Goal: Information Seeking & Learning: Learn about a topic

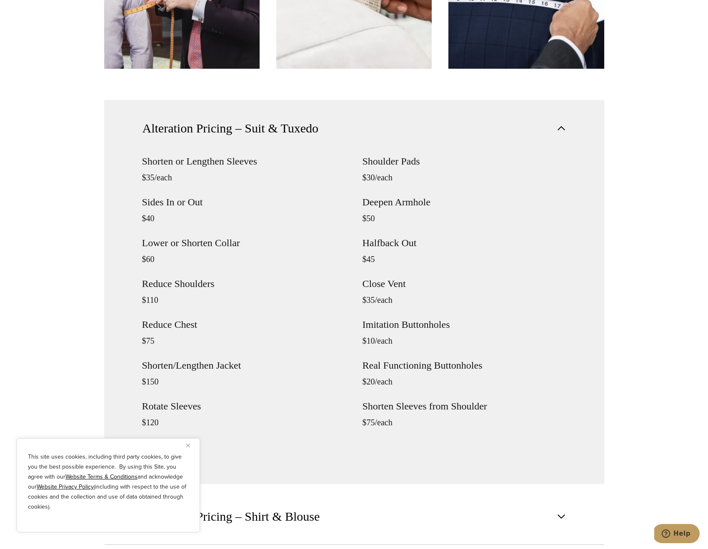
scroll to position [973, 0]
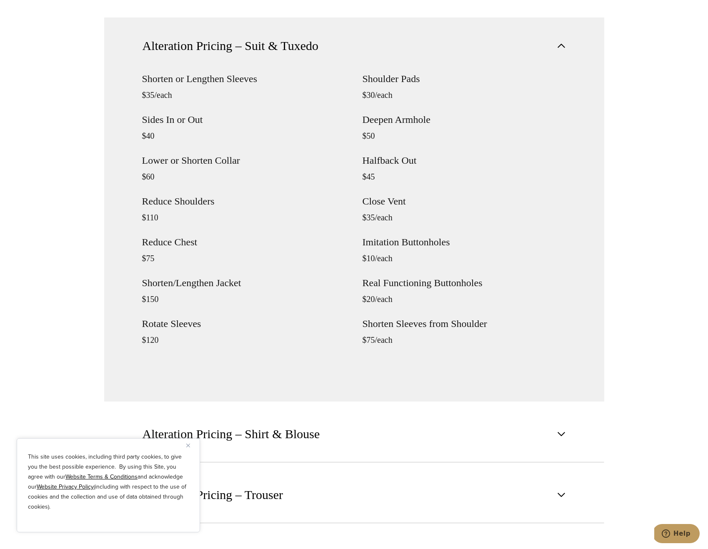
drag, startPoint x: 137, startPoint y: 43, endPoint x: 113, endPoint y: 256, distance: 214.4
click at [115, 253] on div "Alteration Pricing – Suit & Tuxedo Shorten or Lengthen Sleeves $35/each Sides I…" at bounding box center [354, 210] width 500 height 384
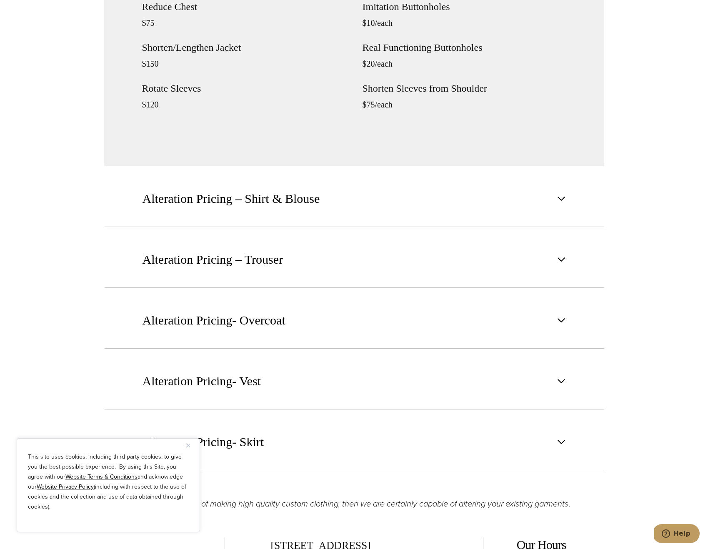
scroll to position [1263, 0]
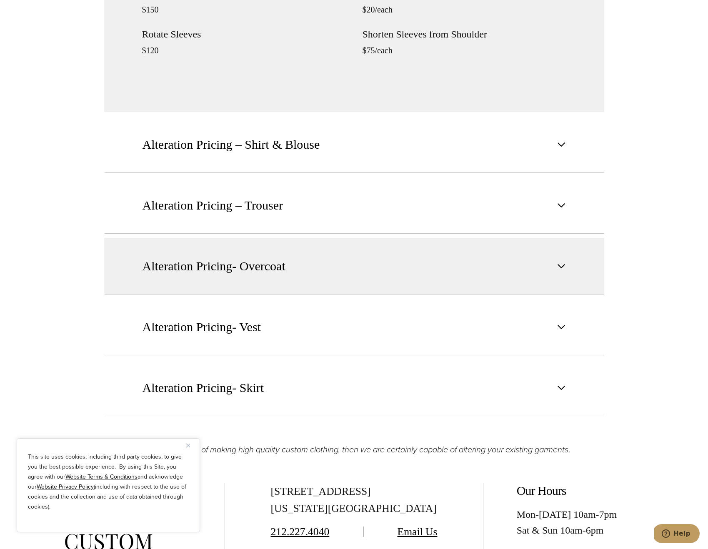
click at [184, 278] on button "Alteration Pricing- Overcoat" at bounding box center [354, 266] width 500 height 57
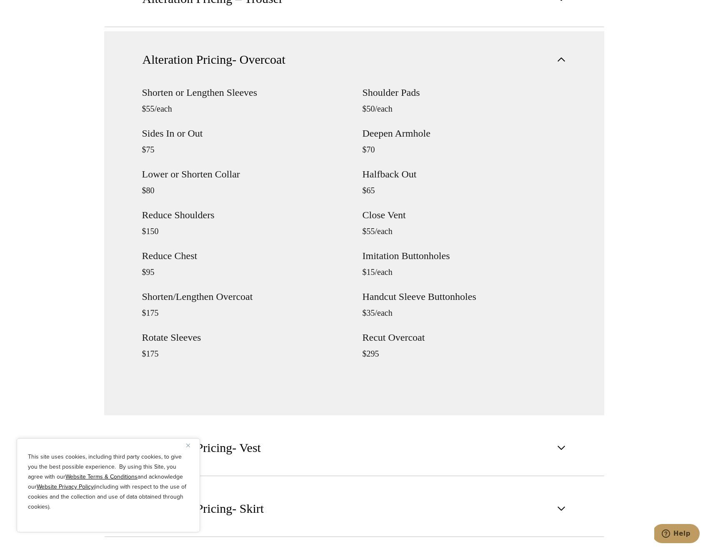
scroll to position [1103, 0]
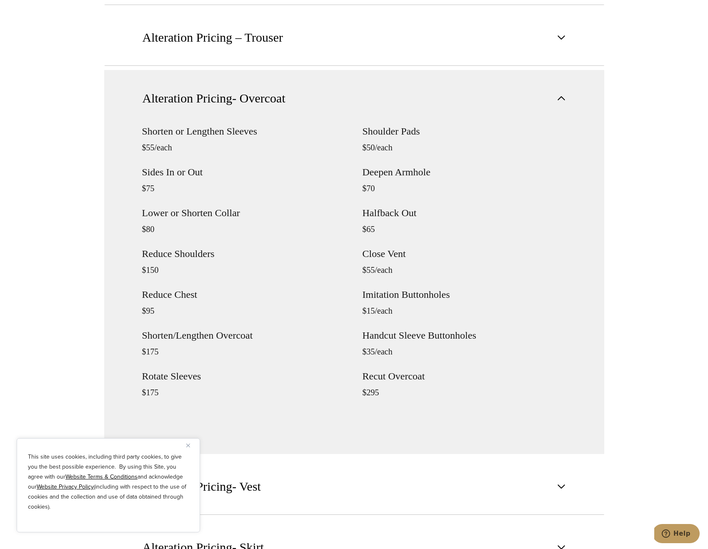
drag, startPoint x: 145, startPoint y: 130, endPoint x: 163, endPoint y: 201, distance: 72.3
click at [163, 201] on div "Shorten or Lengthen Sleeves $55/each Sides In or Out $75 Lower or Shorten Colla…" at bounding box center [244, 269] width 204 height 286
drag, startPoint x: 163, startPoint y: 201, endPoint x: 140, endPoint y: 113, distance: 90.9
click at [139, 113] on div "Alteration Pricing- Overcoat Shorten or Lengthen Sleeves $55/each Sides In or O…" at bounding box center [354, 262] width 500 height 384
click at [144, 141] on div "Shorten or Lengthen Sleeves $55/each Sides In or Out $75 Lower or Shorten Colla…" at bounding box center [244, 269] width 204 height 286
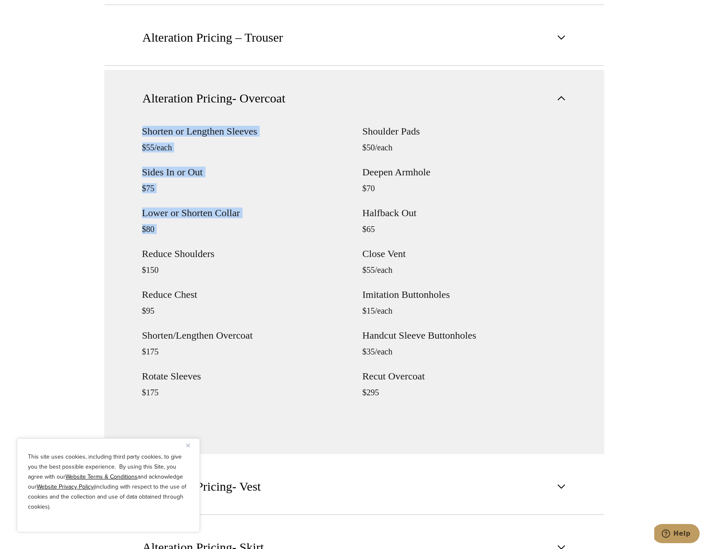
drag, startPoint x: 141, startPoint y: 135, endPoint x: 148, endPoint y: 238, distance: 103.6
click at [148, 238] on div "Shorten or Lengthen Sleeves $55/each Sides In or Out $75 Lower or Shorten Colla…" at bounding box center [244, 269] width 204 height 286
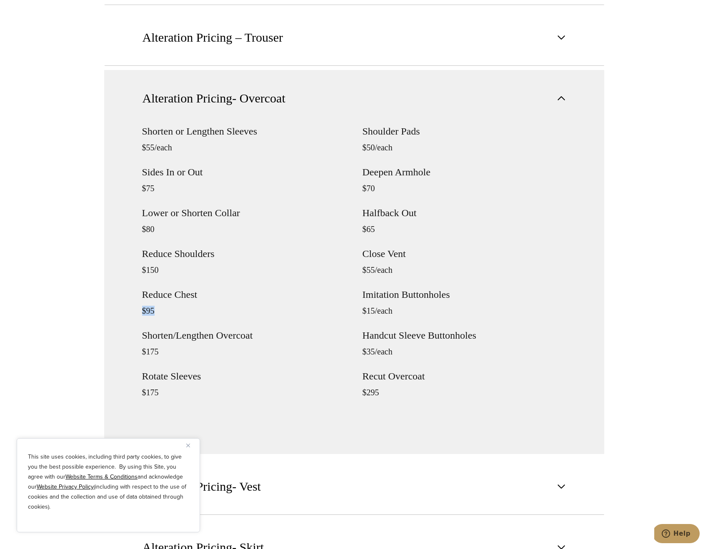
drag, startPoint x: 140, startPoint y: 301, endPoint x: 153, endPoint y: 312, distance: 17.5
click at [153, 312] on div "Shorten or Lengthen Sleeves $55/each Sides In or Out $75 Lower or Shorten Colla…" at bounding box center [354, 290] width 500 height 328
click at [153, 313] on p "$95" at bounding box center [244, 311] width 204 height 10
drag, startPoint x: 156, startPoint y: 313, endPoint x: 131, endPoint y: 281, distance: 40.7
click at [131, 281] on div "Shorten or Lengthen Sleeves $55/each Sides In or Out $75 Lower or Shorten Colla…" at bounding box center [354, 290] width 500 height 328
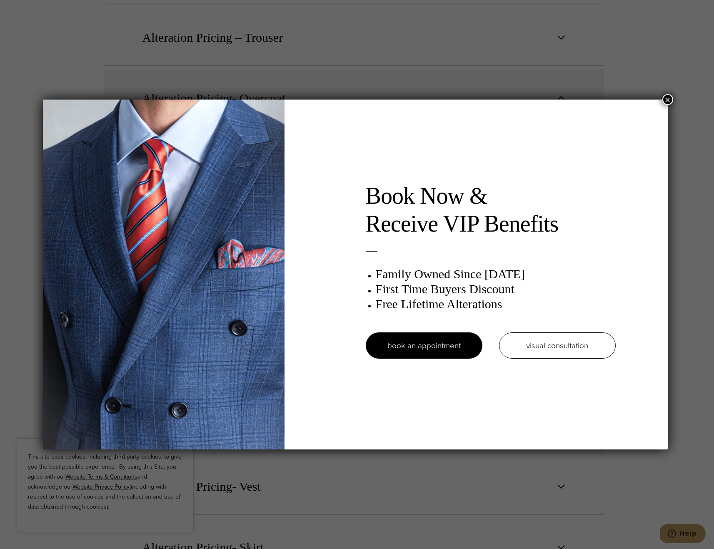
click at [672, 99] on button "×" at bounding box center [668, 99] width 11 height 11
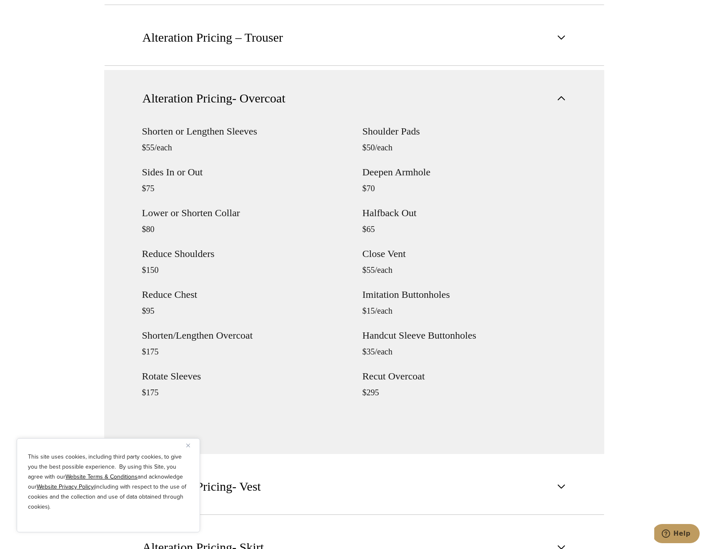
click at [128, 333] on div "Shorten or Lengthen Sleeves $55/each Sides In or Out $75 Lower or Shorten Colla…" at bounding box center [354, 290] width 500 height 328
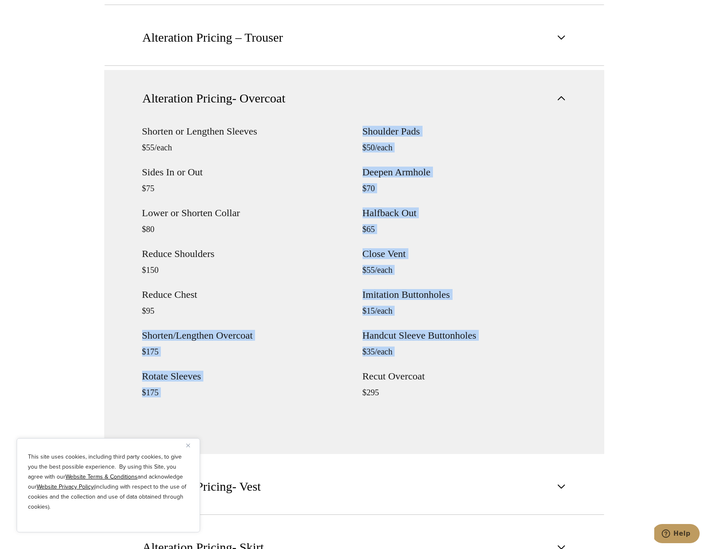
drag, startPoint x: 135, startPoint y: 336, endPoint x: 363, endPoint y: 369, distance: 230.0
click at [364, 371] on div "Shorten or Lengthen Sleeves $55/each Sides In or Out $75 Lower or Shorten Colla…" at bounding box center [354, 290] width 500 height 328
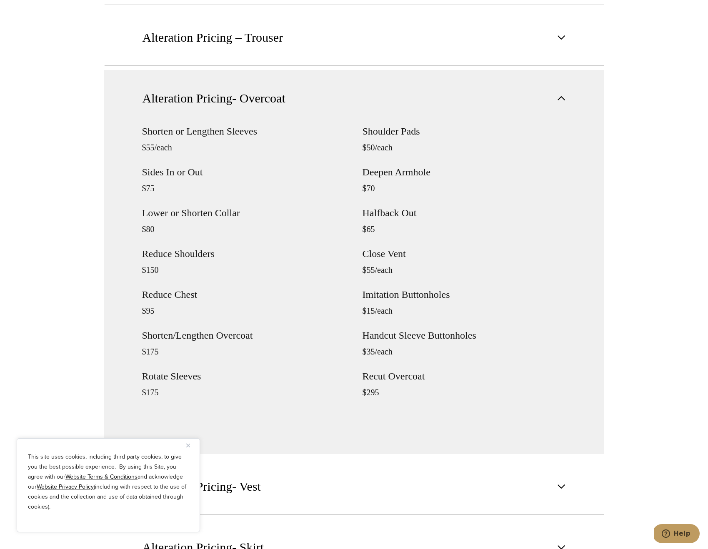
click at [363, 369] on div "Shoulder Pads $50/each [GEOGRAPHIC_DATA] $70 Halfback Out $65 Close Vent $55/ea…" at bounding box center [465, 269] width 204 height 286
